Goal: Information Seeking & Learning: Check status

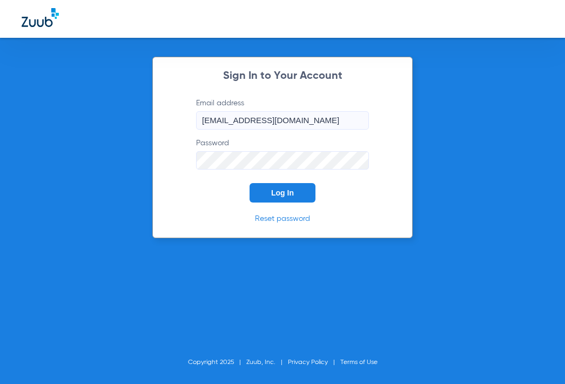
click at [278, 192] on span "Log In" at bounding box center [282, 192] width 23 height 9
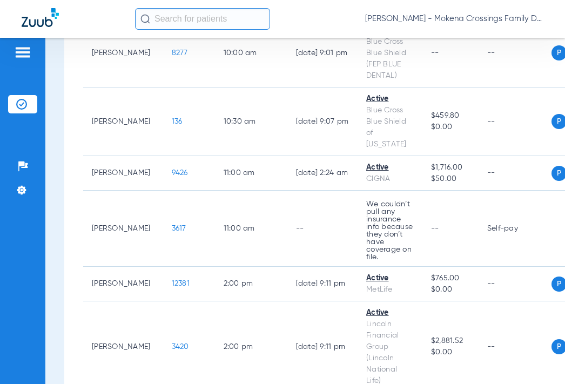
scroll to position [540, 0]
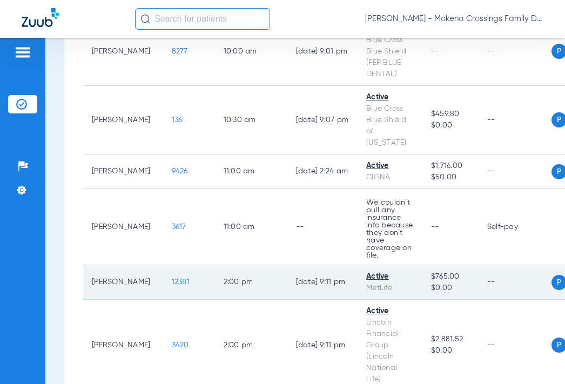
click at [172, 278] on span "12381" at bounding box center [181, 282] width 18 height 8
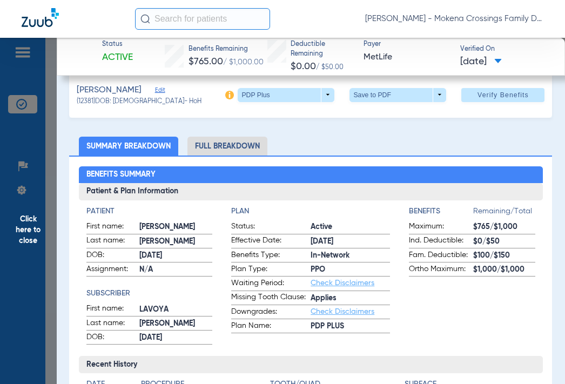
scroll to position [0, 0]
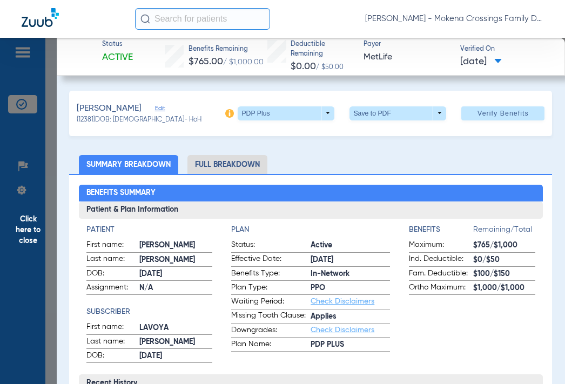
click at [235, 166] on li "Full Breakdown" at bounding box center [227, 164] width 80 height 19
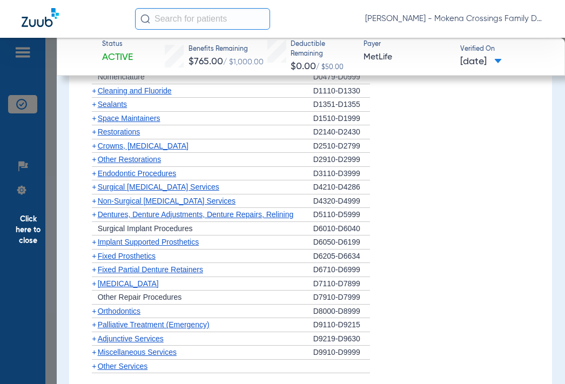
scroll to position [1724, 0]
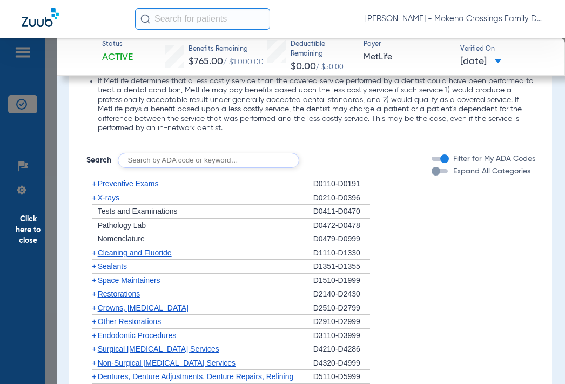
click at [95, 199] on span "+" at bounding box center [94, 197] width 4 height 9
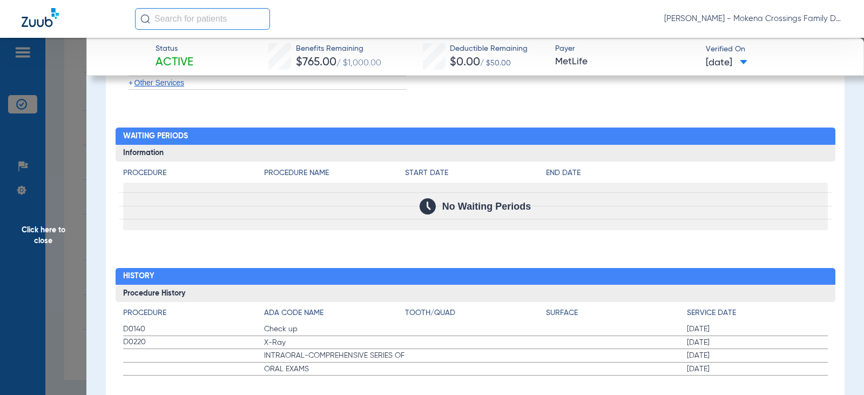
scroll to position [2074, 0]
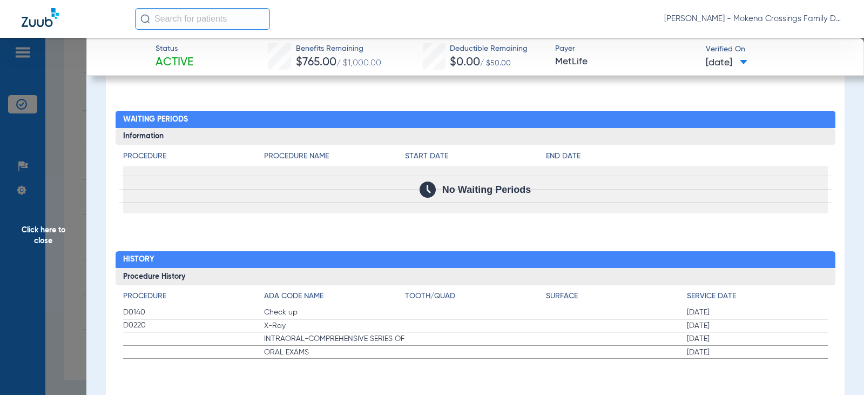
click at [350, 333] on span "INTRAORAL-COMPREHENSIVE SERIES OF" at bounding box center [334, 338] width 141 height 11
click at [390, 333] on span "INTRAORAL-COMPREHENSIVE SERIES OF" at bounding box center [334, 338] width 141 height 11
drag, startPoint x: 387, startPoint y: 328, endPoint x: 253, endPoint y: 347, distance: 135.7
click at [253, 346] on app-history-list "Procedure ADA Code Name Tooth/Quad Surface Service Date D0140 Check up [DATE] D…" at bounding box center [475, 325] width 705 height 68
click at [535, 306] on label "D0140 Check up [DATE]" at bounding box center [475, 312] width 705 height 13
